Goal: Task Accomplishment & Management: Manage account settings

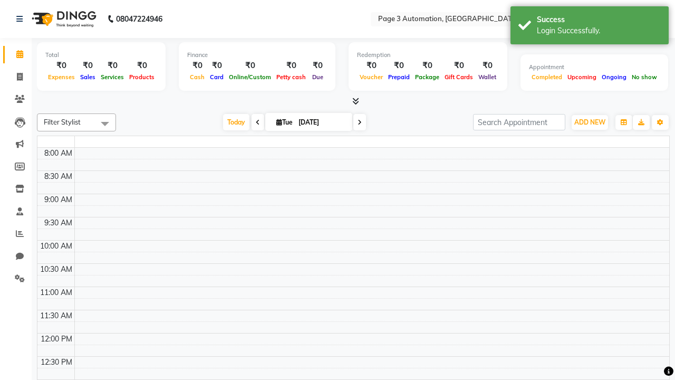
select select "en"
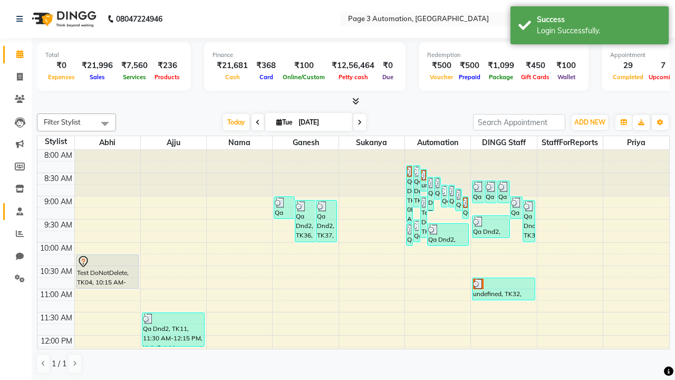
click at [16, 211] on span at bounding box center [20, 212] width 18 height 12
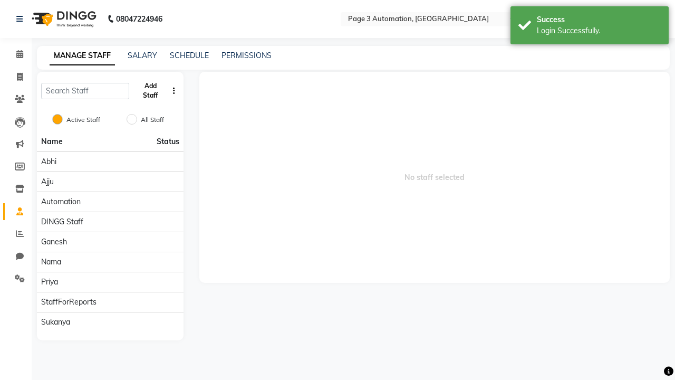
click at [150, 91] on button "Add Staff" at bounding box center [150, 90] width 34 height 27
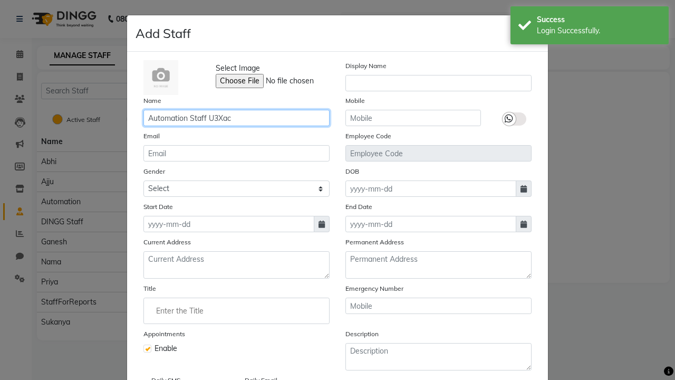
type input "Automation Staff U3Xac"
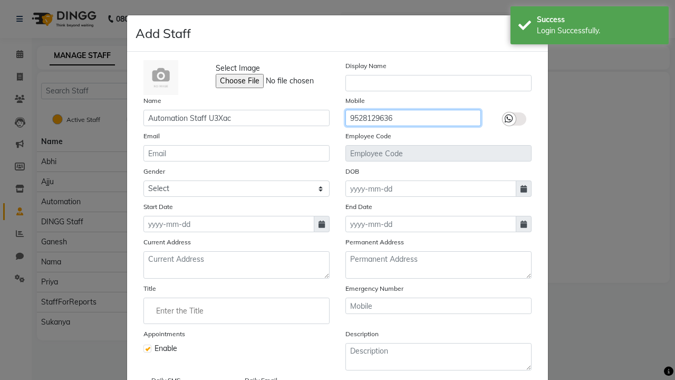
type input "9528129636"
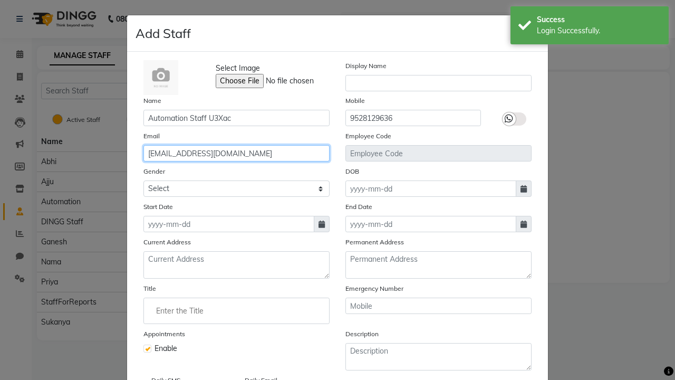
type input "[EMAIL_ADDRESS][DOMAIN_NAME]"
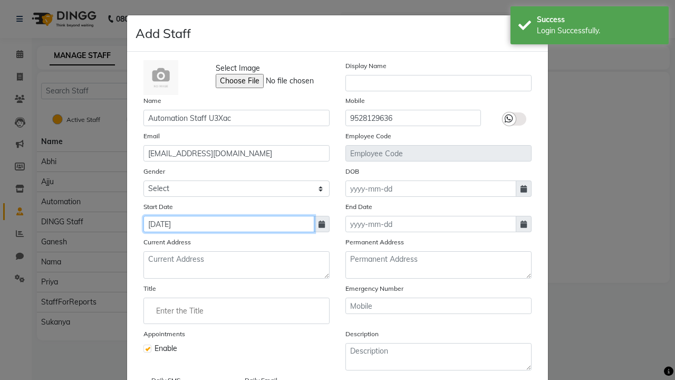
type input "[DATE]"
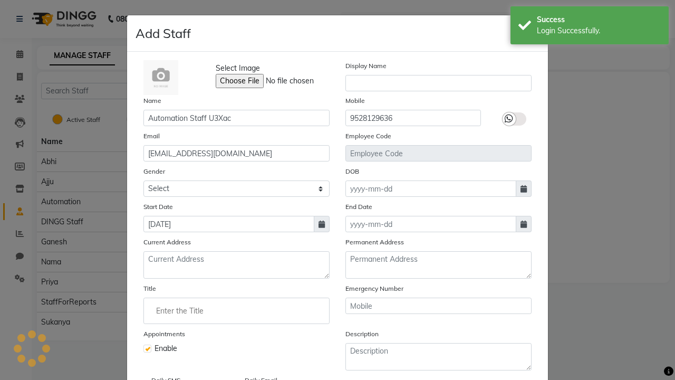
scroll to position [85, 0]
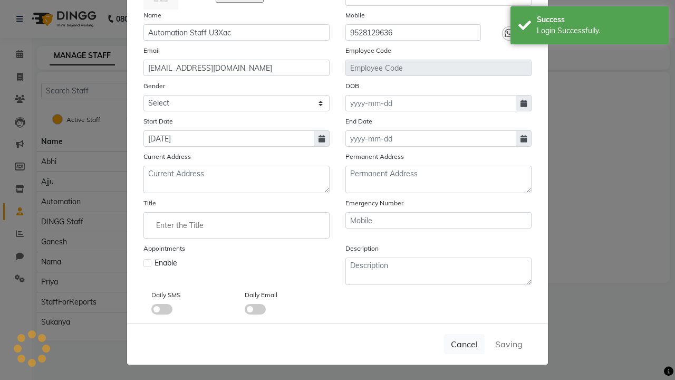
checkbox input "false"
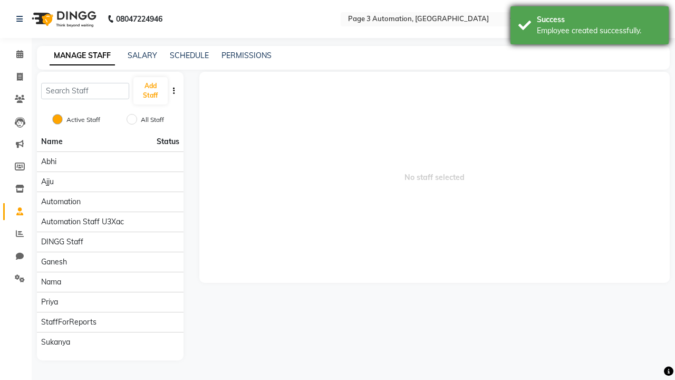
click at [590, 27] on div "Employee created successfully." at bounding box center [599, 30] width 124 height 11
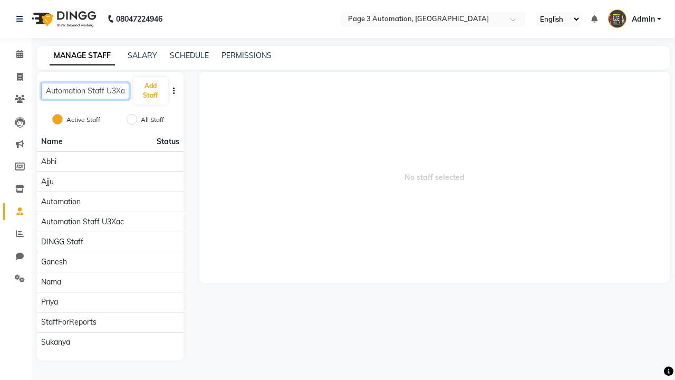
scroll to position [0, 4]
type input "Automation Staff U3Xac"
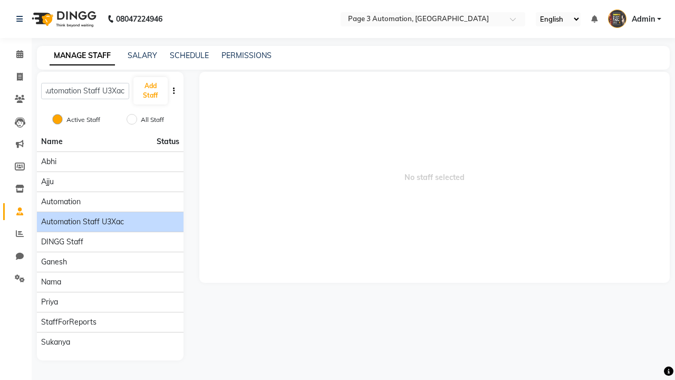
click at [110, 216] on span "Automation Staff U3Xac" at bounding box center [82, 221] width 83 height 11
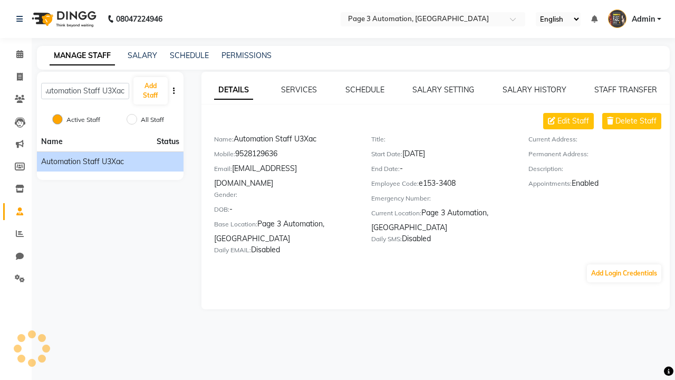
scroll to position [0, 0]
click at [573, 121] on span "Edit Staff" at bounding box center [574, 121] width 32 height 11
select select "[DEMOGRAPHIC_DATA]"
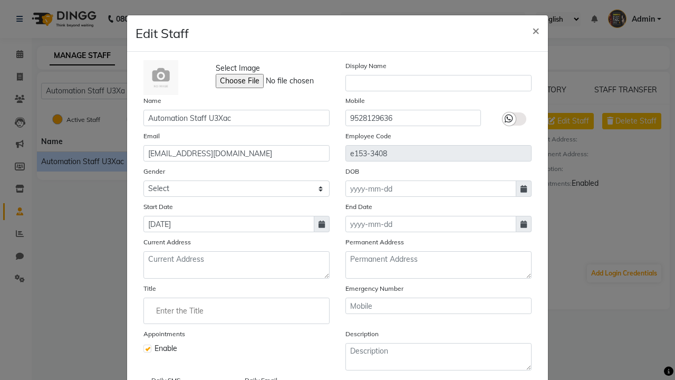
select select
checkbox input "false"
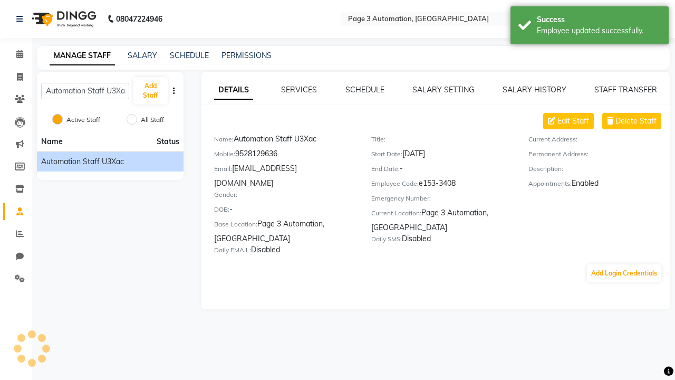
scroll to position [59, 0]
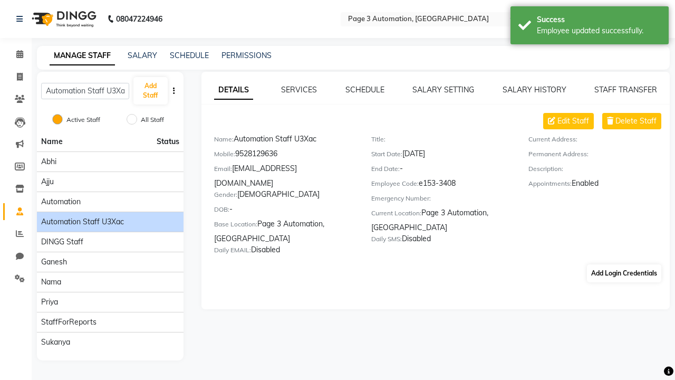
click at [590, 27] on div "Employee updated successfully." at bounding box center [599, 30] width 124 height 11
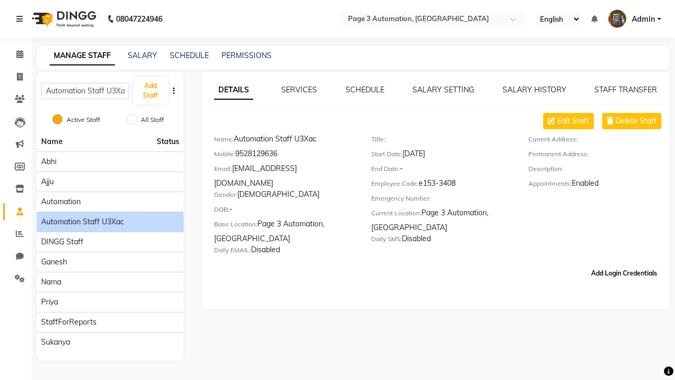
click at [624, 264] on button "Add Login Credentials" at bounding box center [624, 273] width 74 height 18
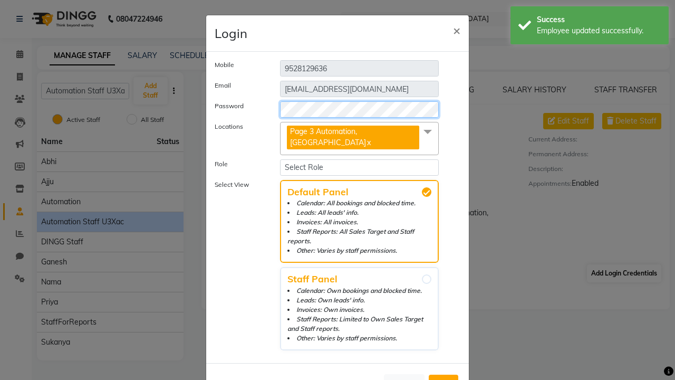
select select "4944"
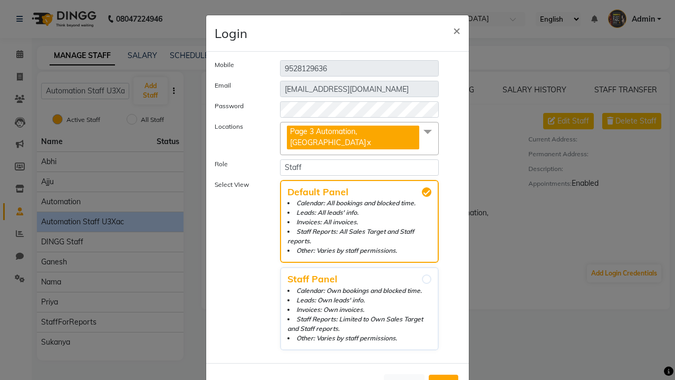
click at [444, 379] on span "Add" at bounding box center [443, 384] width 17 height 11
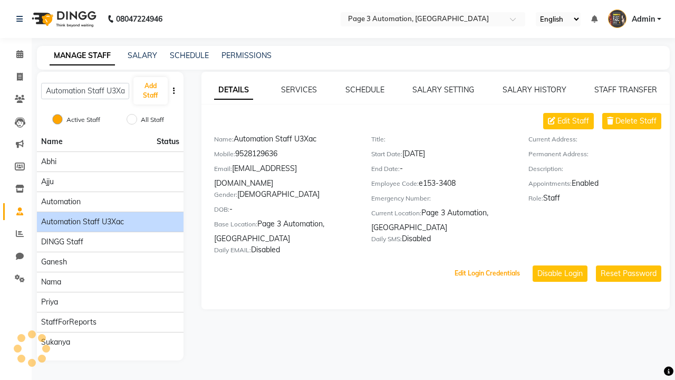
scroll to position [0, 0]
click at [487, 264] on button "Edit Login Credentials" at bounding box center [487, 273] width 74 height 18
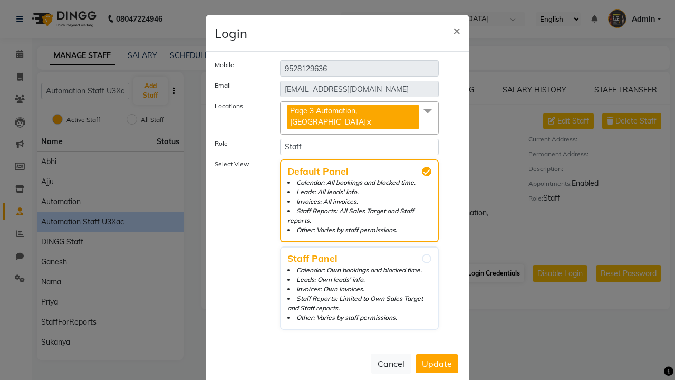
select select "5477"
click at [437, 358] on span "Update" at bounding box center [437, 363] width 30 height 11
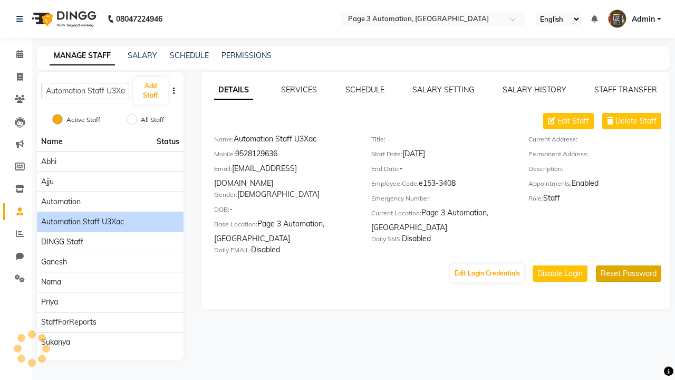
click at [629, 265] on button "Reset Password" at bounding box center [628, 273] width 65 height 16
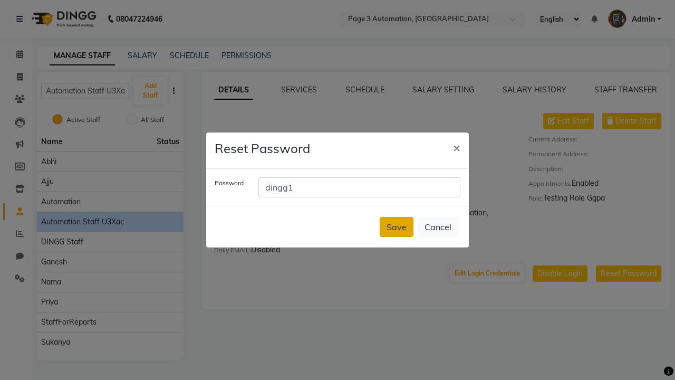
type input "dingg1"
click at [397, 227] on button "Save" at bounding box center [397, 227] width 34 height 20
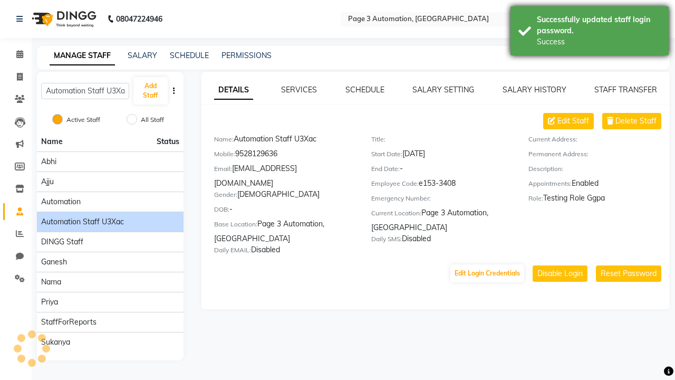
click at [590, 32] on div "Successfully updated staff login password." at bounding box center [599, 25] width 124 height 22
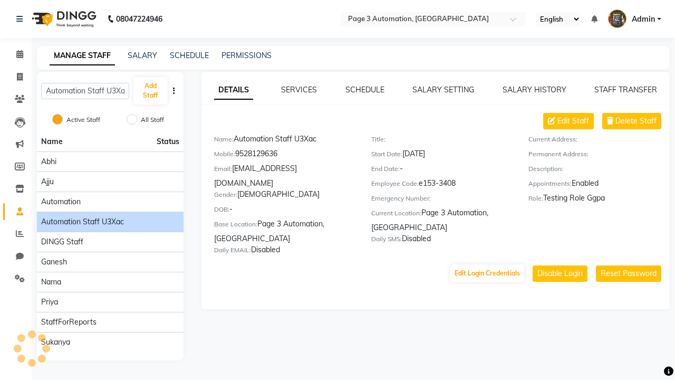
click at [233, 90] on link "DETAILS" at bounding box center [233, 90] width 39 height 19
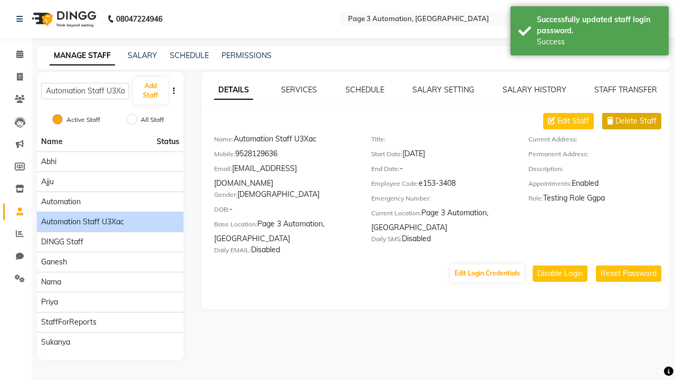
click at [636, 121] on span "Delete Staff" at bounding box center [636, 121] width 41 height 11
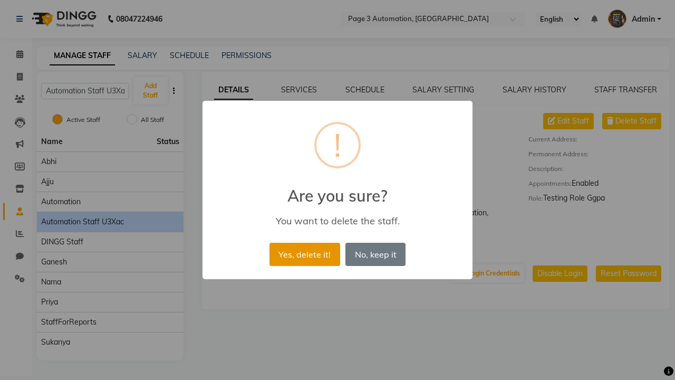
click at [304, 254] on button "Yes, delete it!" at bounding box center [305, 254] width 71 height 23
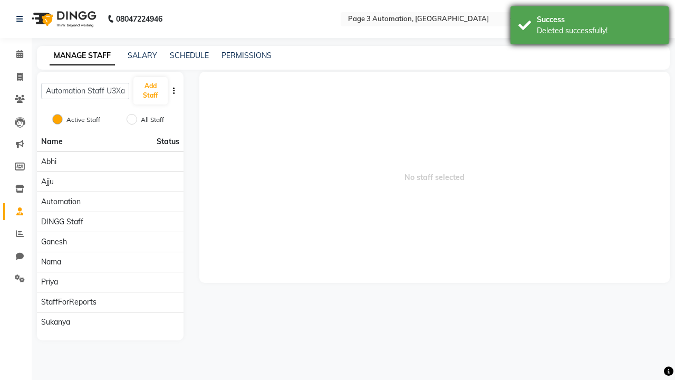
click at [590, 27] on div "Deleted successfully!" at bounding box center [599, 30] width 124 height 11
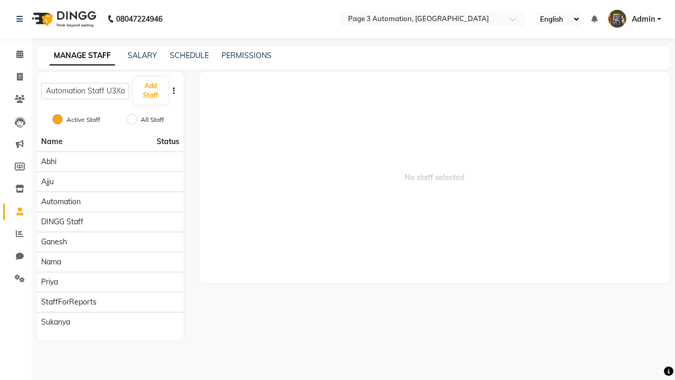
click at [635, 19] on span "Admin" at bounding box center [643, 19] width 23 height 11
click at [0, 0] on link "Sign out" at bounding box center [0, 0] width 0 height 0
